Goal: Task Accomplishment & Management: Complete application form

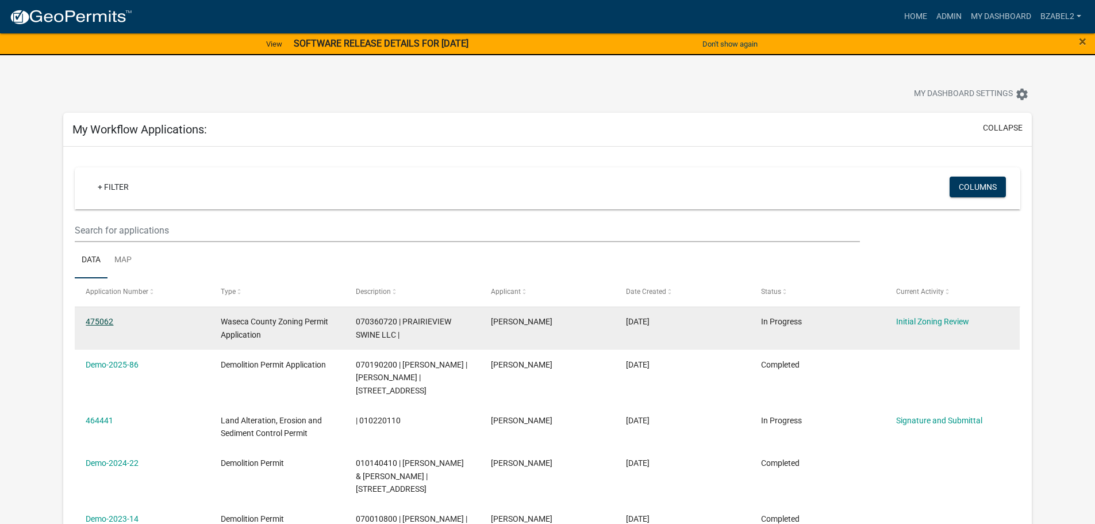
click at [100, 320] on link "475062" at bounding box center [100, 321] width 28 height 9
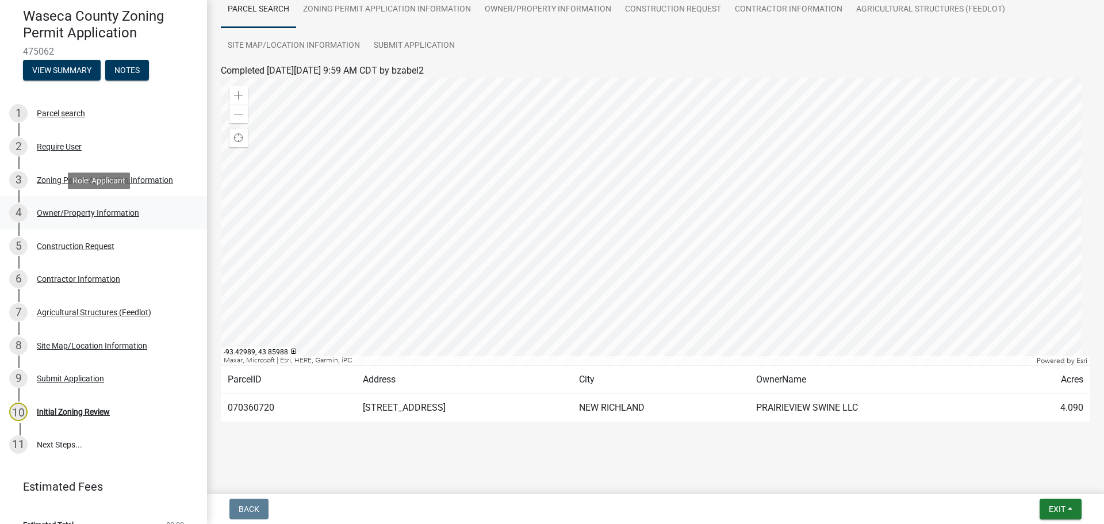
scroll to position [117, 0]
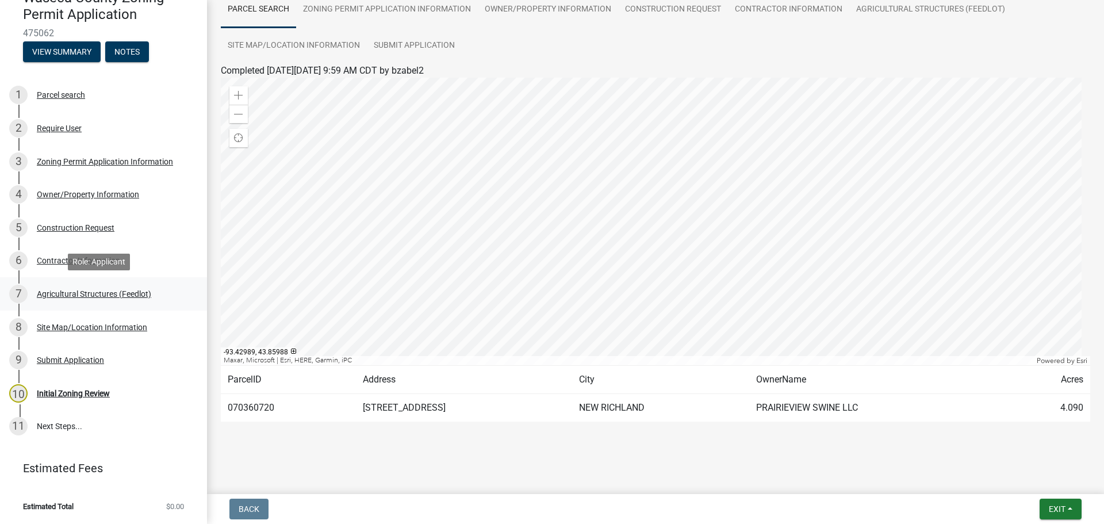
click at [97, 293] on div "Agricultural Structures (Feedlot)" at bounding box center [94, 294] width 114 height 8
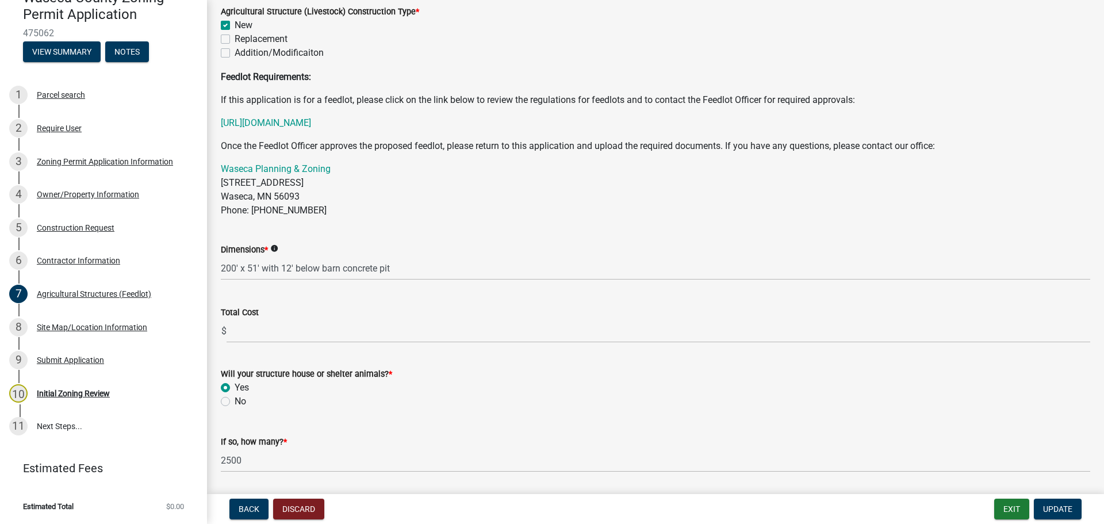
scroll to position [221, 0]
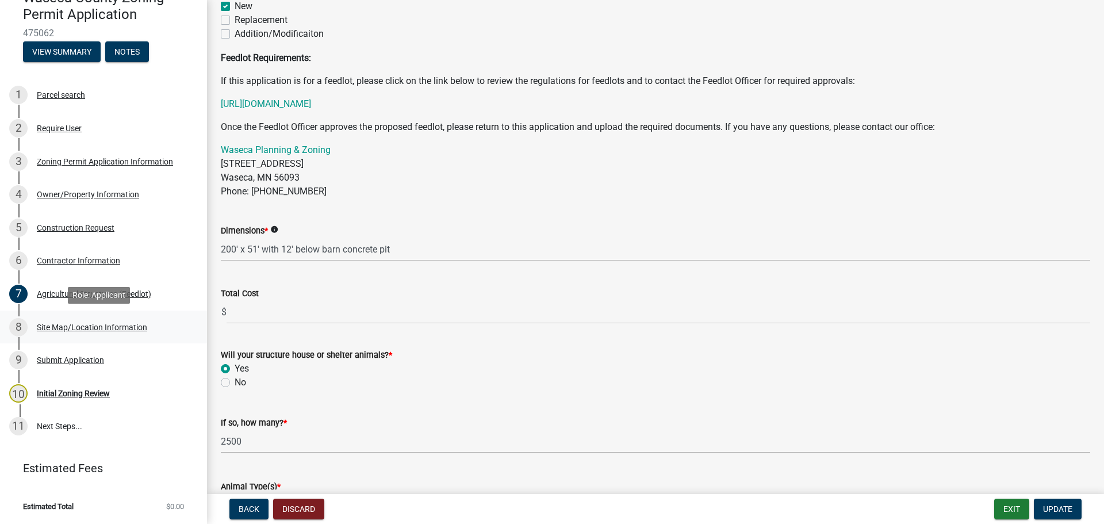
click at [99, 323] on div "Site Map/Location Information" at bounding box center [92, 327] width 110 height 8
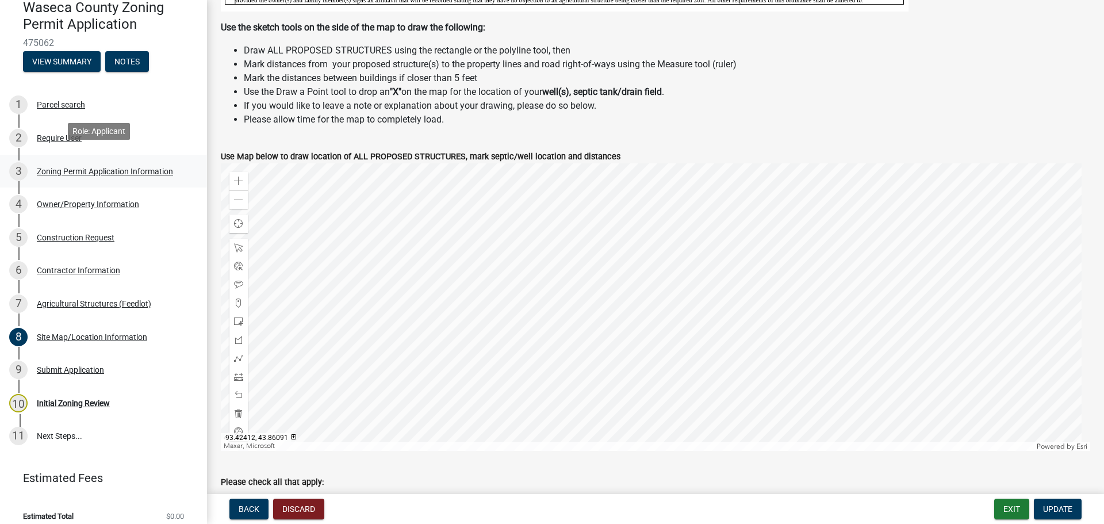
scroll to position [115, 0]
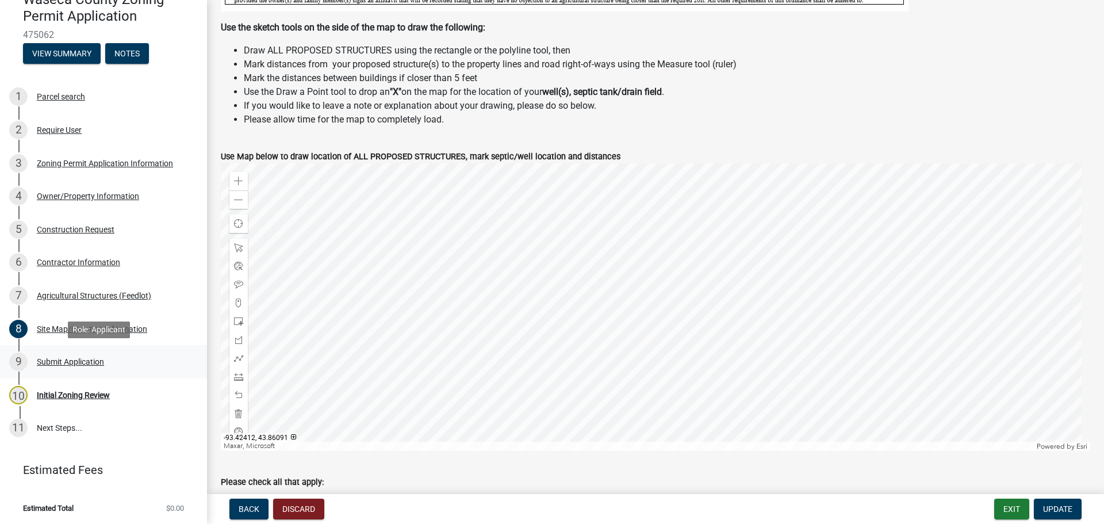
click at [83, 360] on div "Submit Application" at bounding box center [70, 362] width 67 height 8
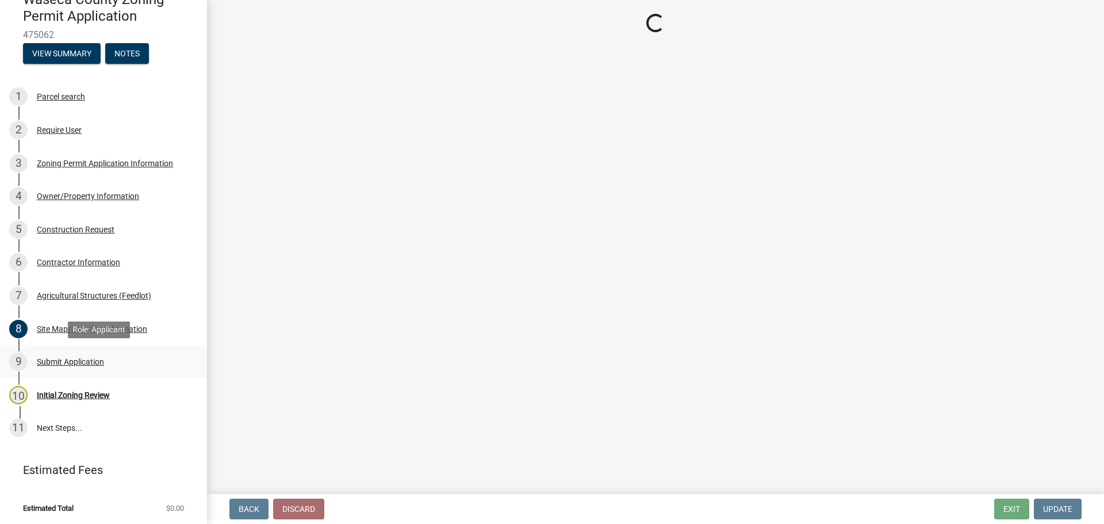
scroll to position [0, 0]
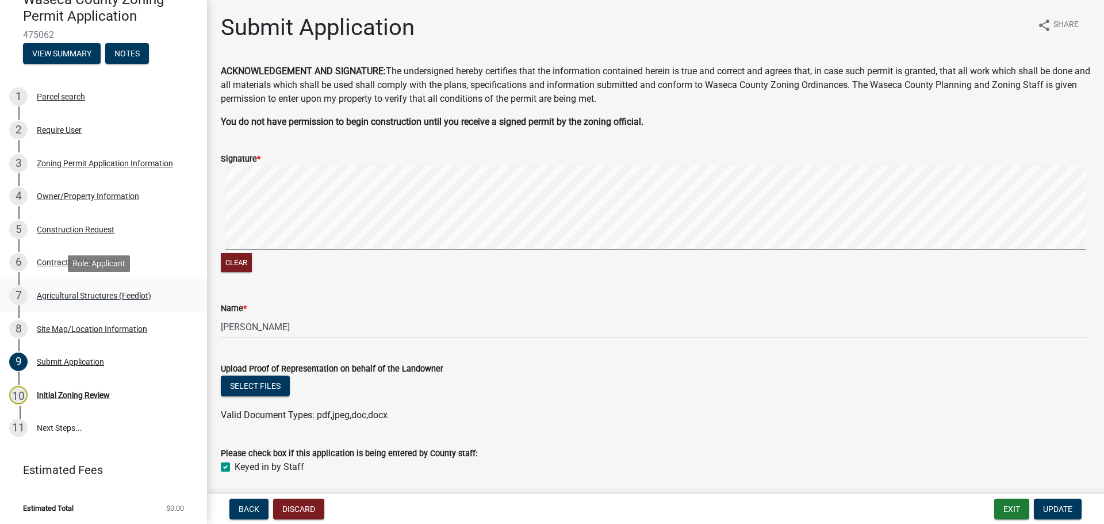
click at [67, 297] on div "Agricultural Structures (Feedlot)" at bounding box center [94, 296] width 114 height 8
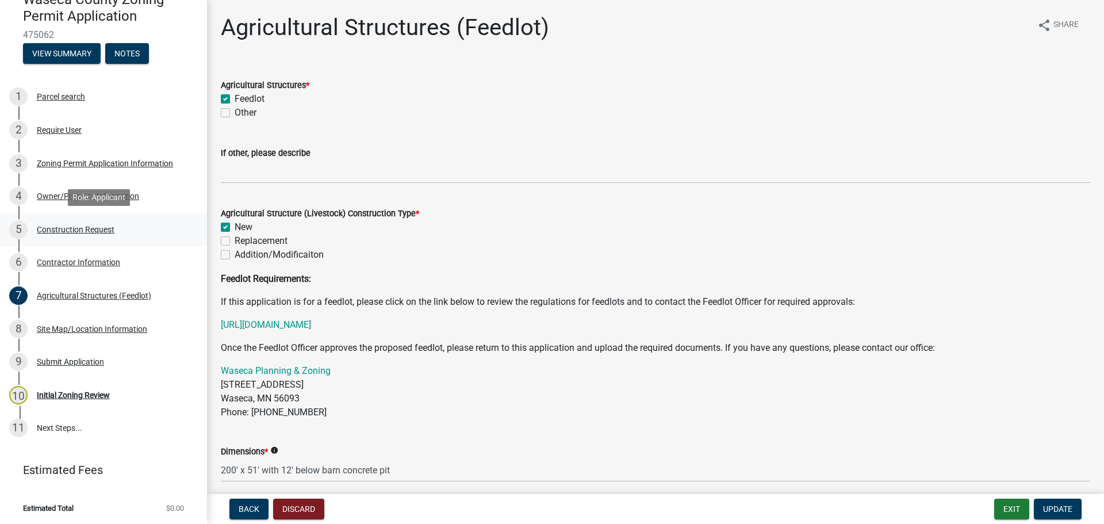
click at [101, 230] on div "Construction Request" at bounding box center [76, 229] width 78 height 8
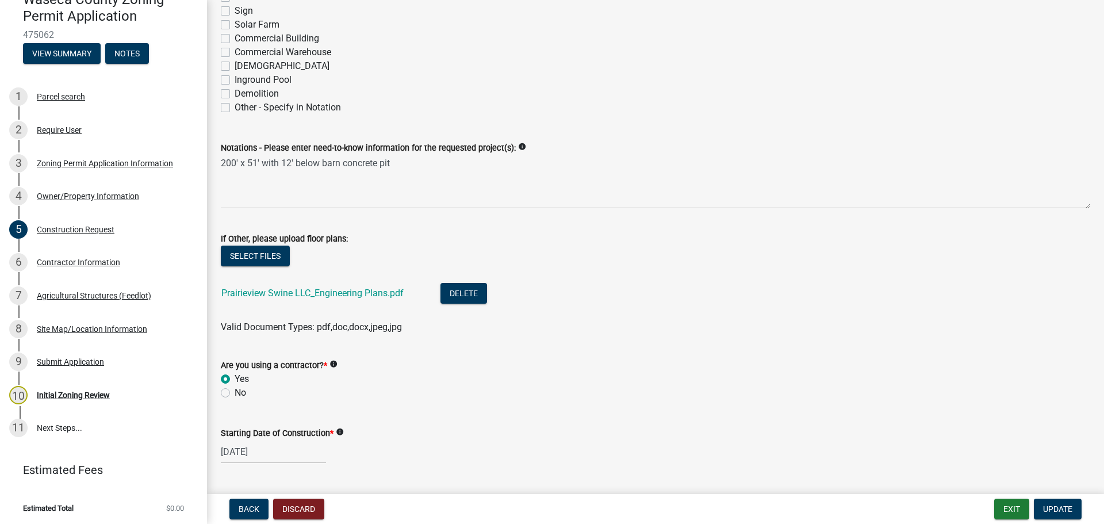
scroll to position [342, 0]
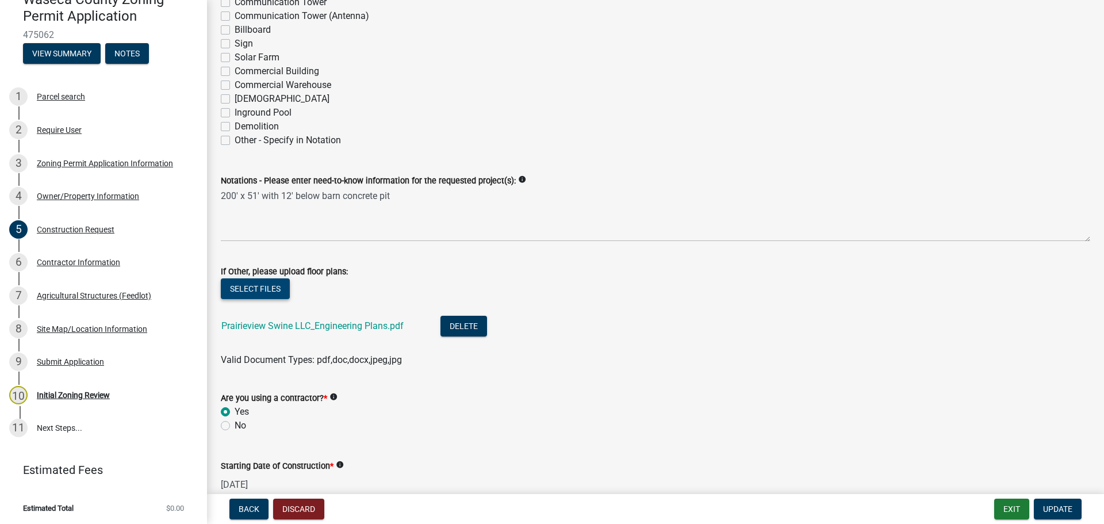
click at [277, 290] on button "Select files" at bounding box center [255, 288] width 69 height 21
click at [268, 288] on button "Select files" at bounding box center [255, 288] width 69 height 21
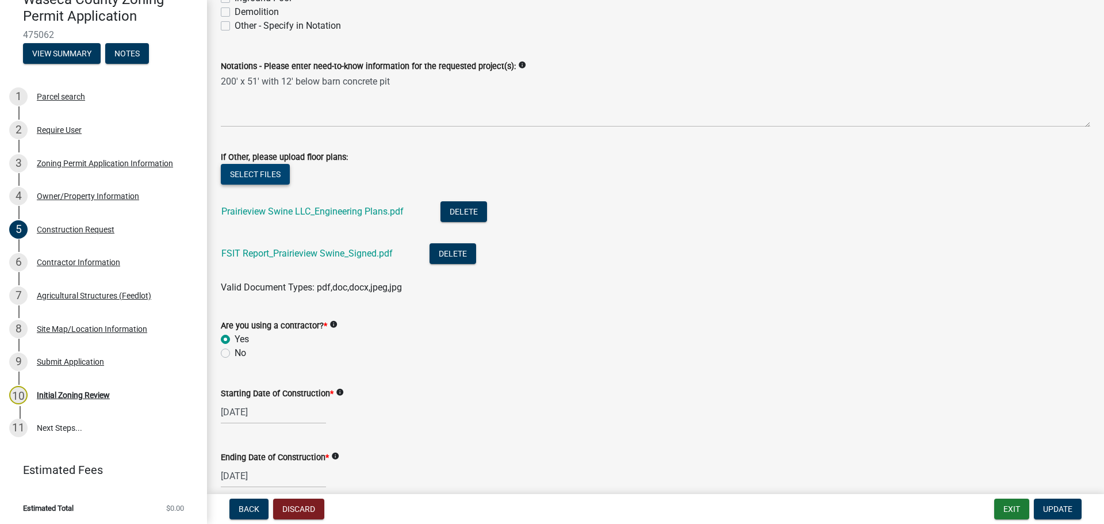
scroll to position [457, 0]
click at [1057, 508] on span "Update" at bounding box center [1057, 508] width 29 height 9
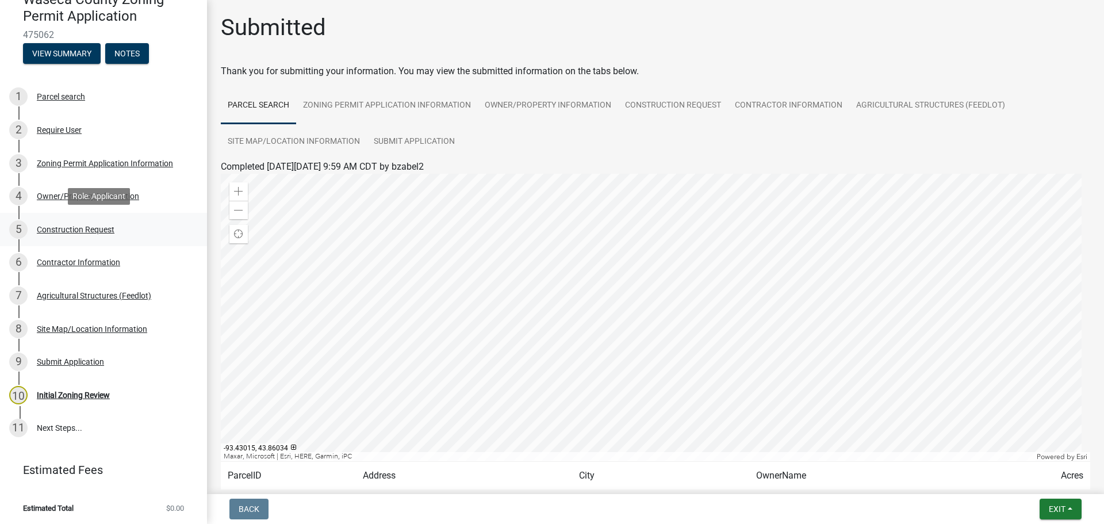
scroll to position [117, 0]
click at [53, 227] on div "Construction Request" at bounding box center [76, 228] width 78 height 8
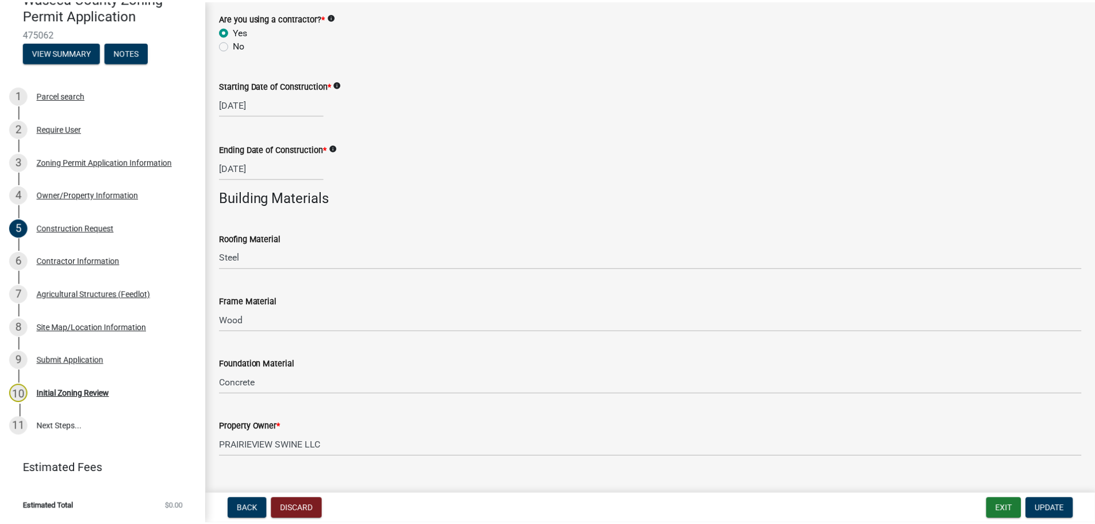
scroll to position [786, 0]
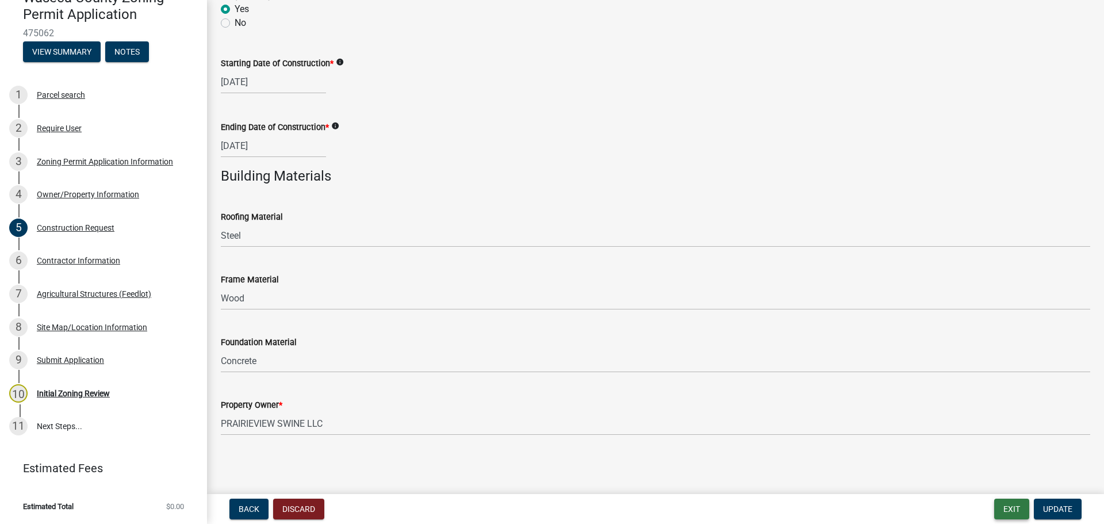
click at [1009, 508] on button "Exit" at bounding box center [1011, 509] width 35 height 21
